Goal: Information Seeking & Learning: Learn about a topic

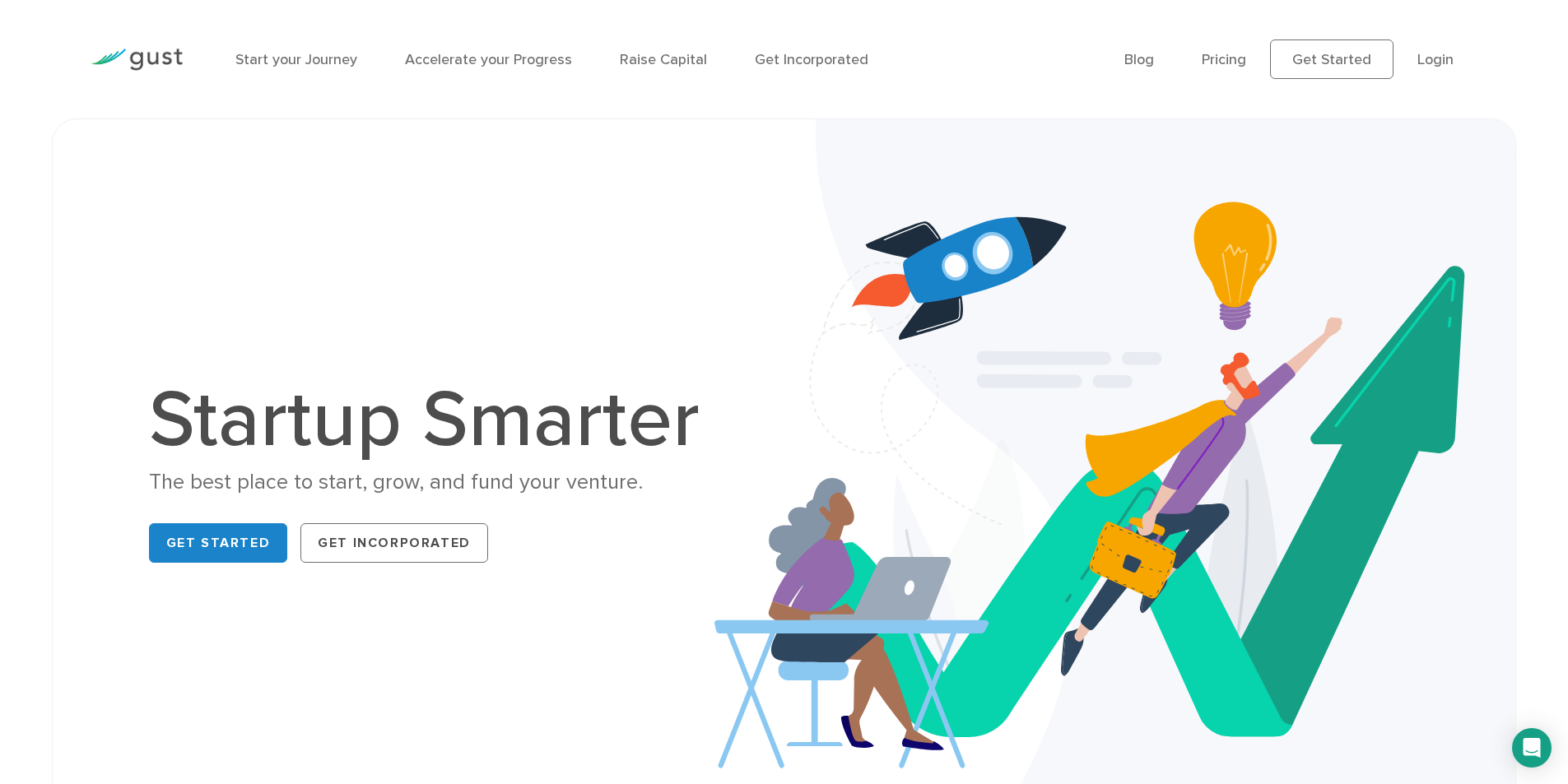
click at [1123, 55] on div "Blog FAQ Pricing Get Started Login Login" at bounding box center [1301, 58] width 378 height 89
click at [1143, 60] on link "Blog" at bounding box center [1139, 59] width 29 height 17
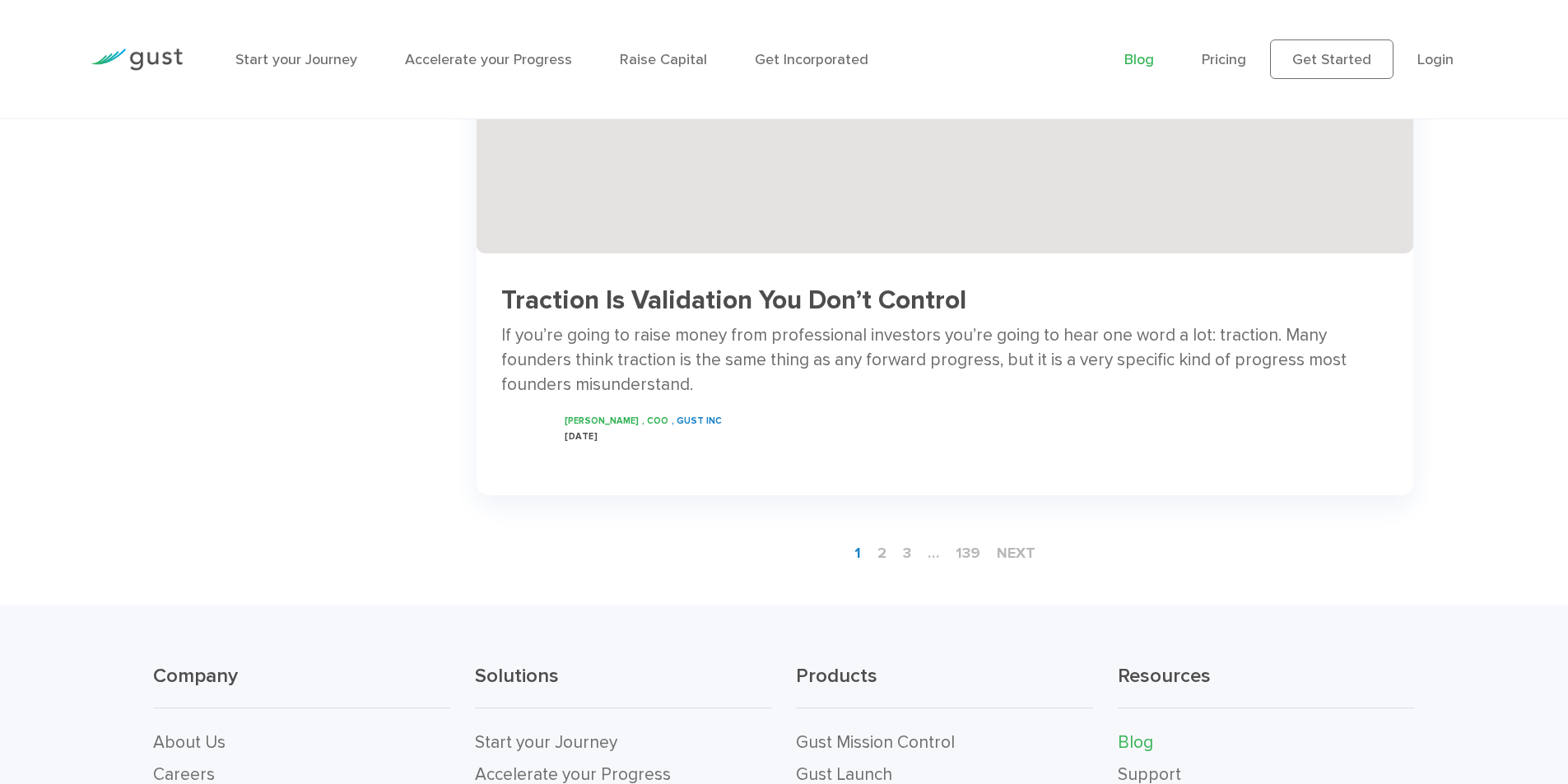
scroll to position [2899, 0]
